Goal: Information Seeking & Learning: Learn about a topic

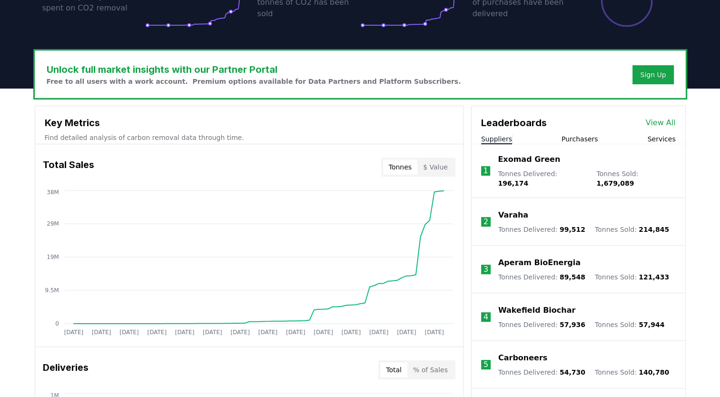
scroll to position [244, 0]
click at [662, 127] on link "View All" at bounding box center [661, 122] width 30 height 11
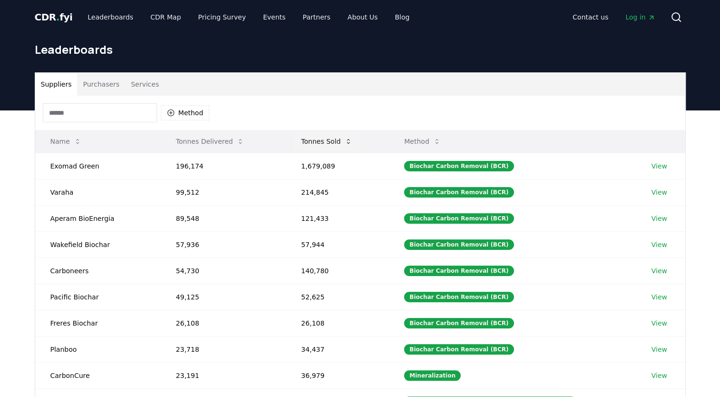
click at [335, 142] on button "Tonnes Sold" at bounding box center [327, 141] width 66 height 19
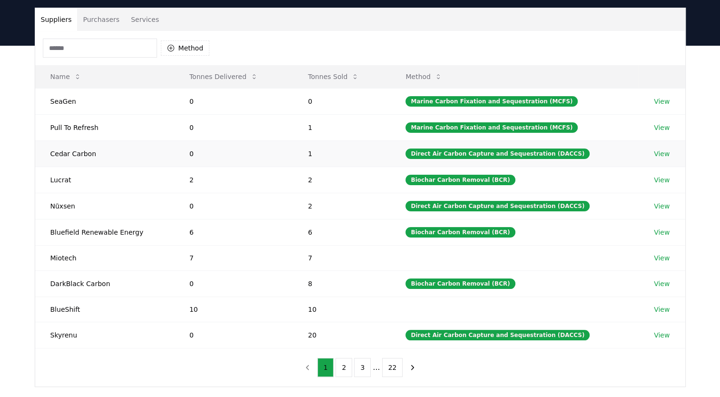
scroll to position [77, 0]
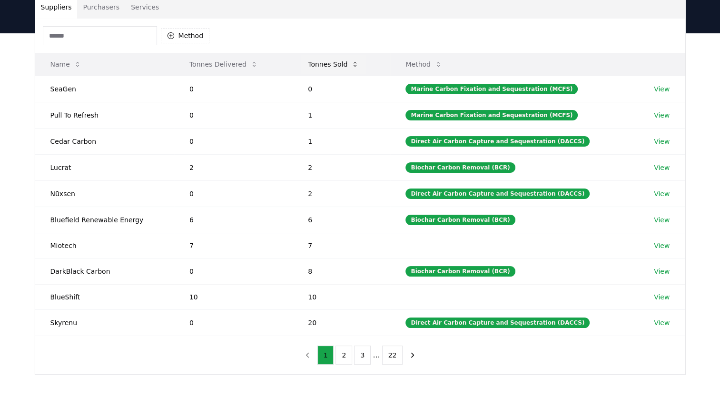
click at [326, 62] on button "Tonnes Sold" at bounding box center [333, 64] width 66 height 19
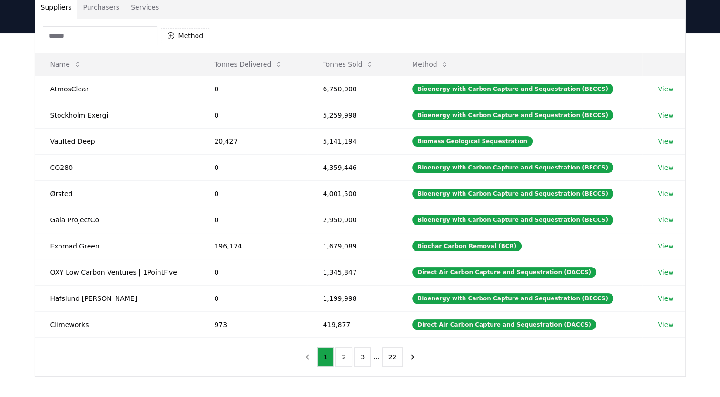
click at [103, 8] on button "Purchasers" at bounding box center [101, 7] width 48 height 23
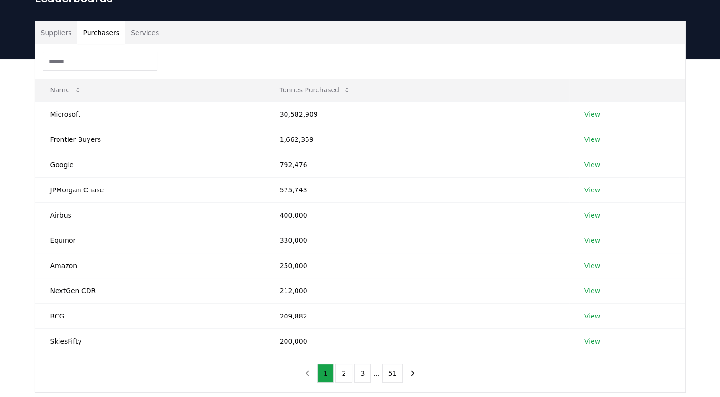
scroll to position [0, 0]
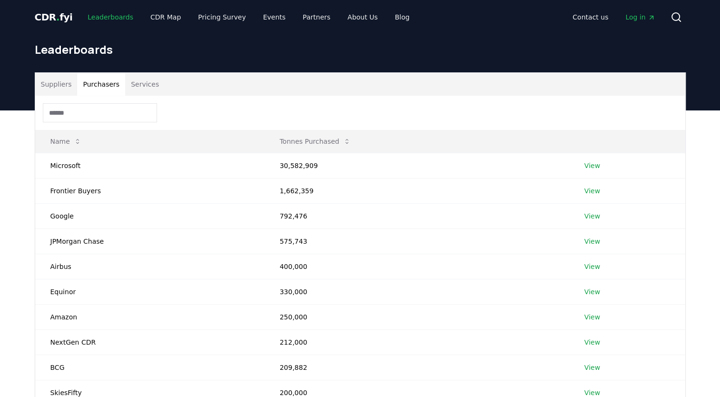
click at [124, 16] on link "Leaderboards" at bounding box center [110, 17] width 61 height 17
click at [157, 19] on link "CDR Map" at bounding box center [166, 17] width 46 height 17
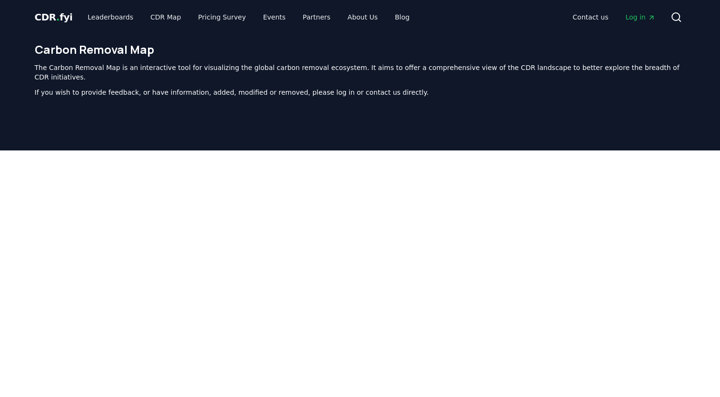
click at [51, 17] on span "CDR . fyi" at bounding box center [54, 16] width 38 height 11
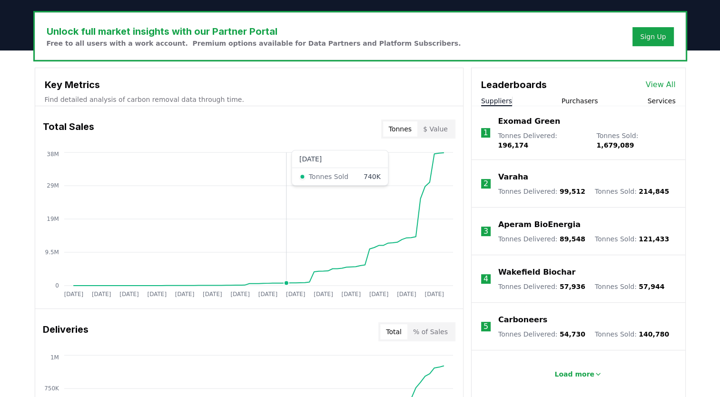
scroll to position [289, 0]
